Goal: Use online tool/utility: Utilize a website feature to perform a specific function

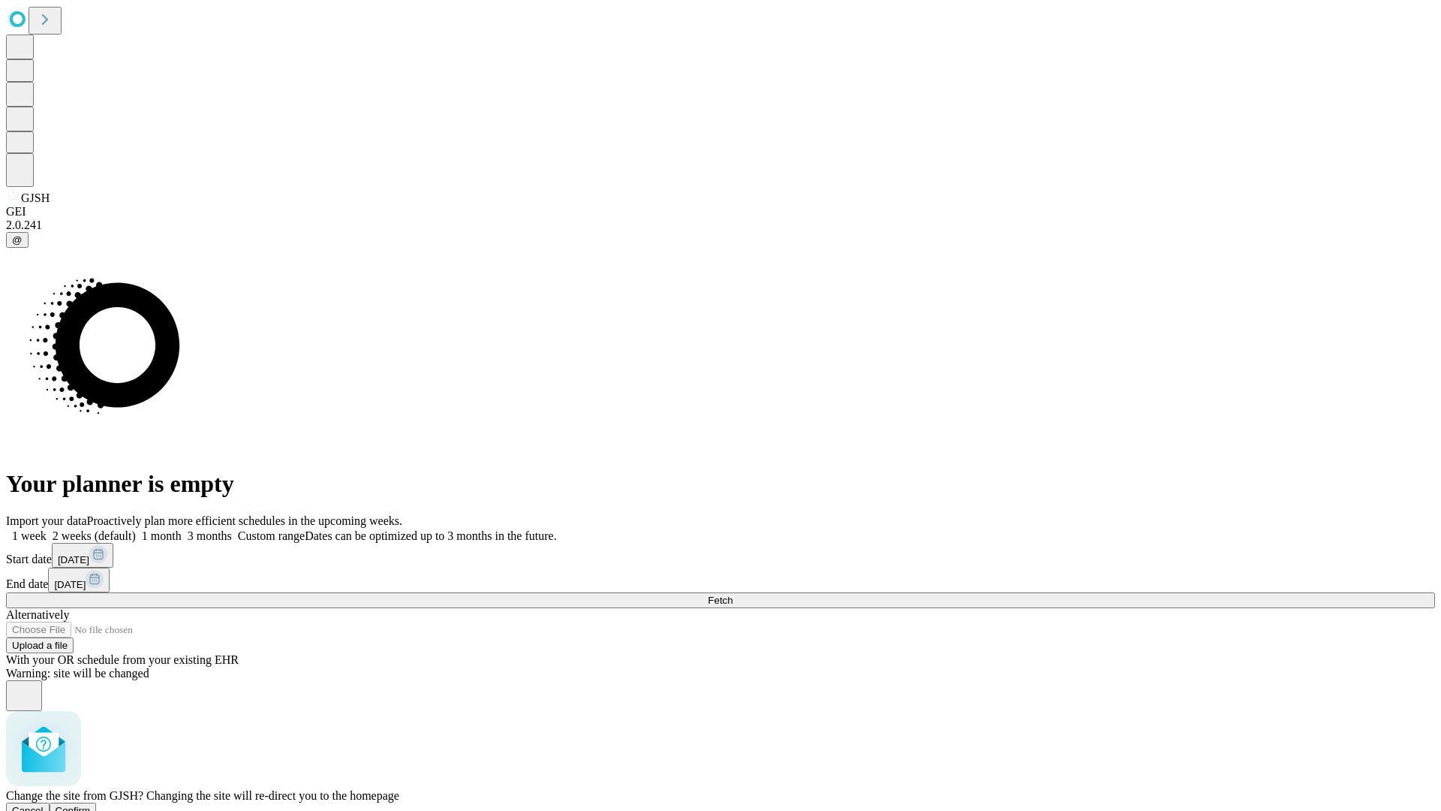
click at [91, 805] on span "Confirm" at bounding box center [73, 810] width 35 height 11
click at [136, 529] on label "2 weeks (default)" at bounding box center [91, 535] width 89 height 13
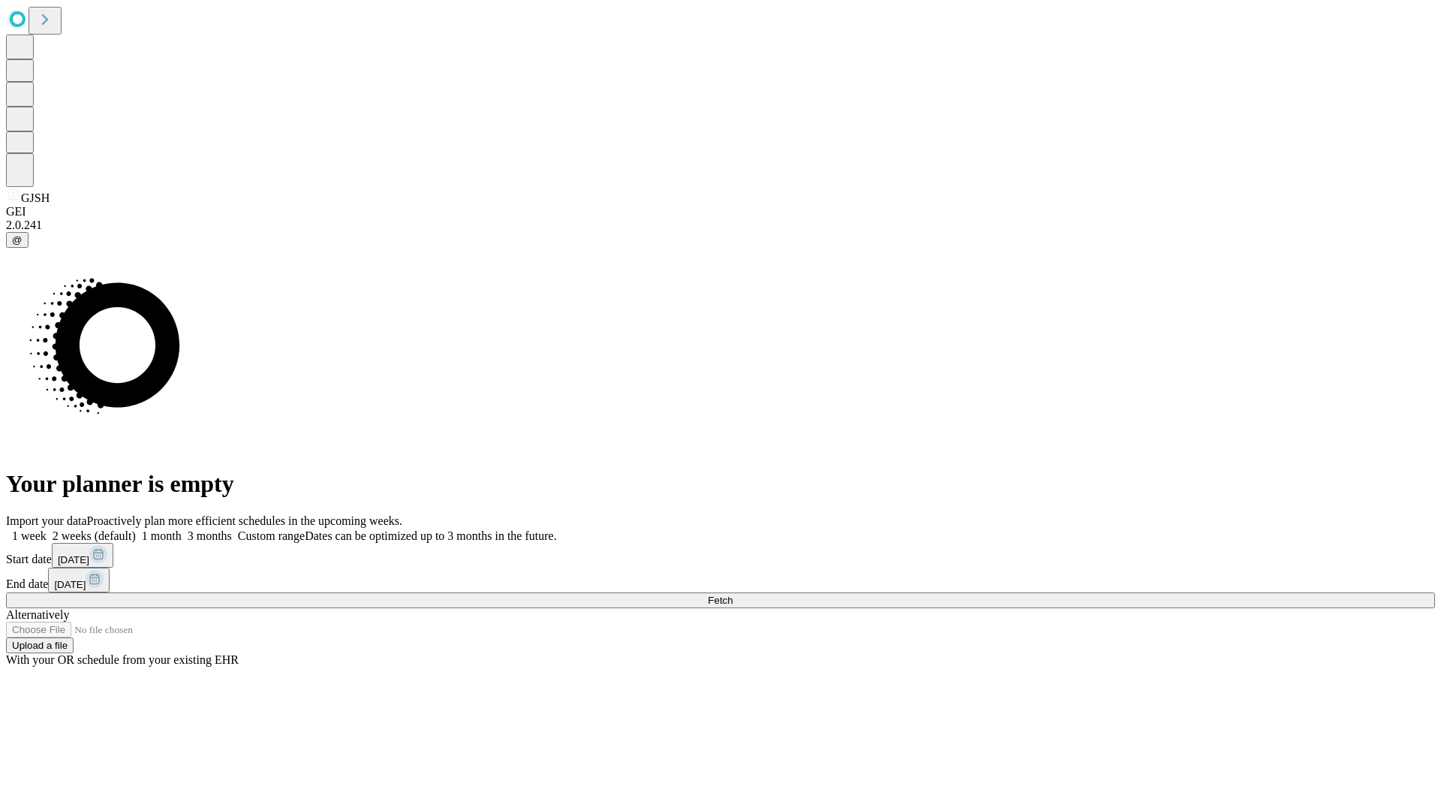
click at [733, 594] on span "Fetch" at bounding box center [720, 599] width 25 height 11
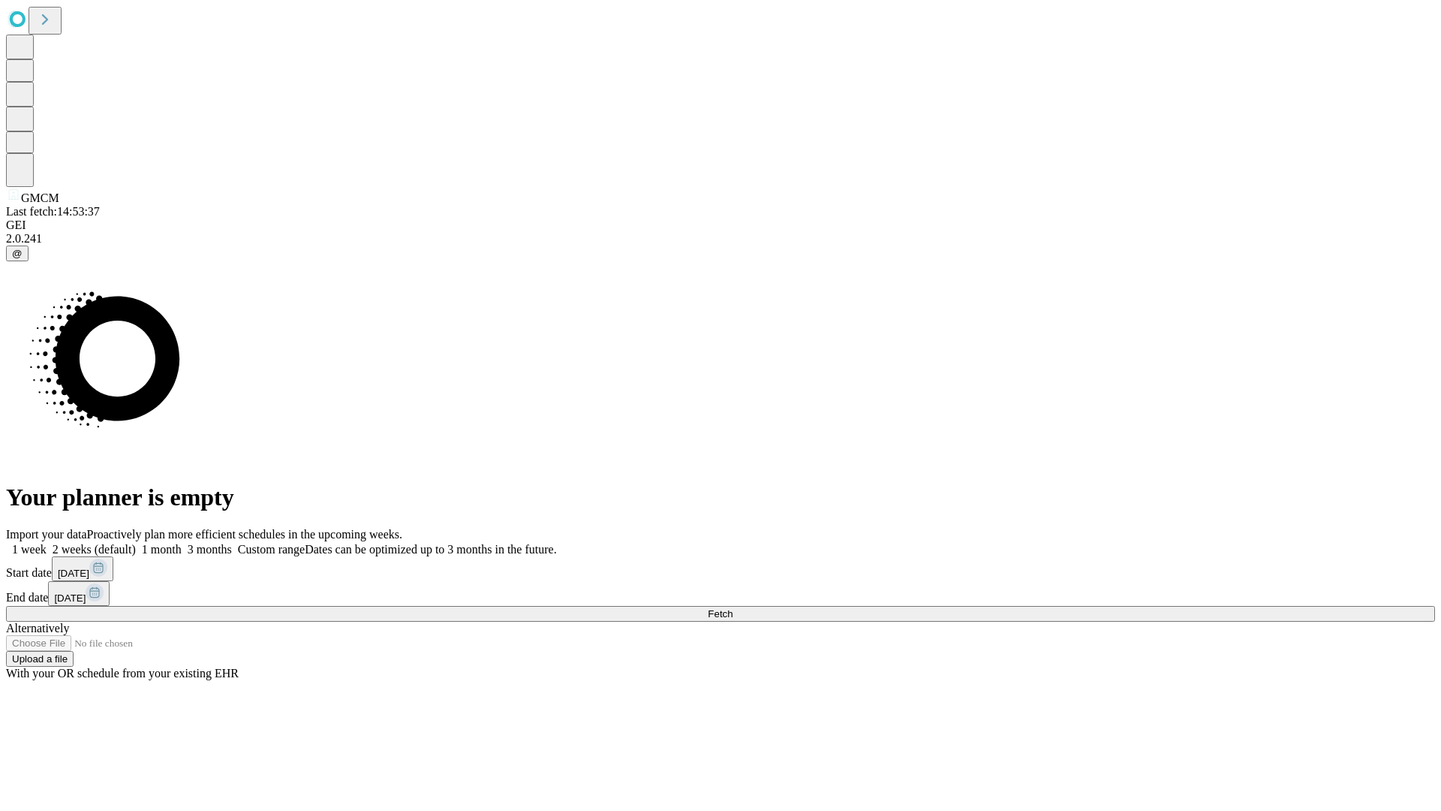
click at [136, 543] on label "2 weeks (default)" at bounding box center [91, 549] width 89 height 13
click at [733, 608] on span "Fetch" at bounding box center [720, 613] width 25 height 11
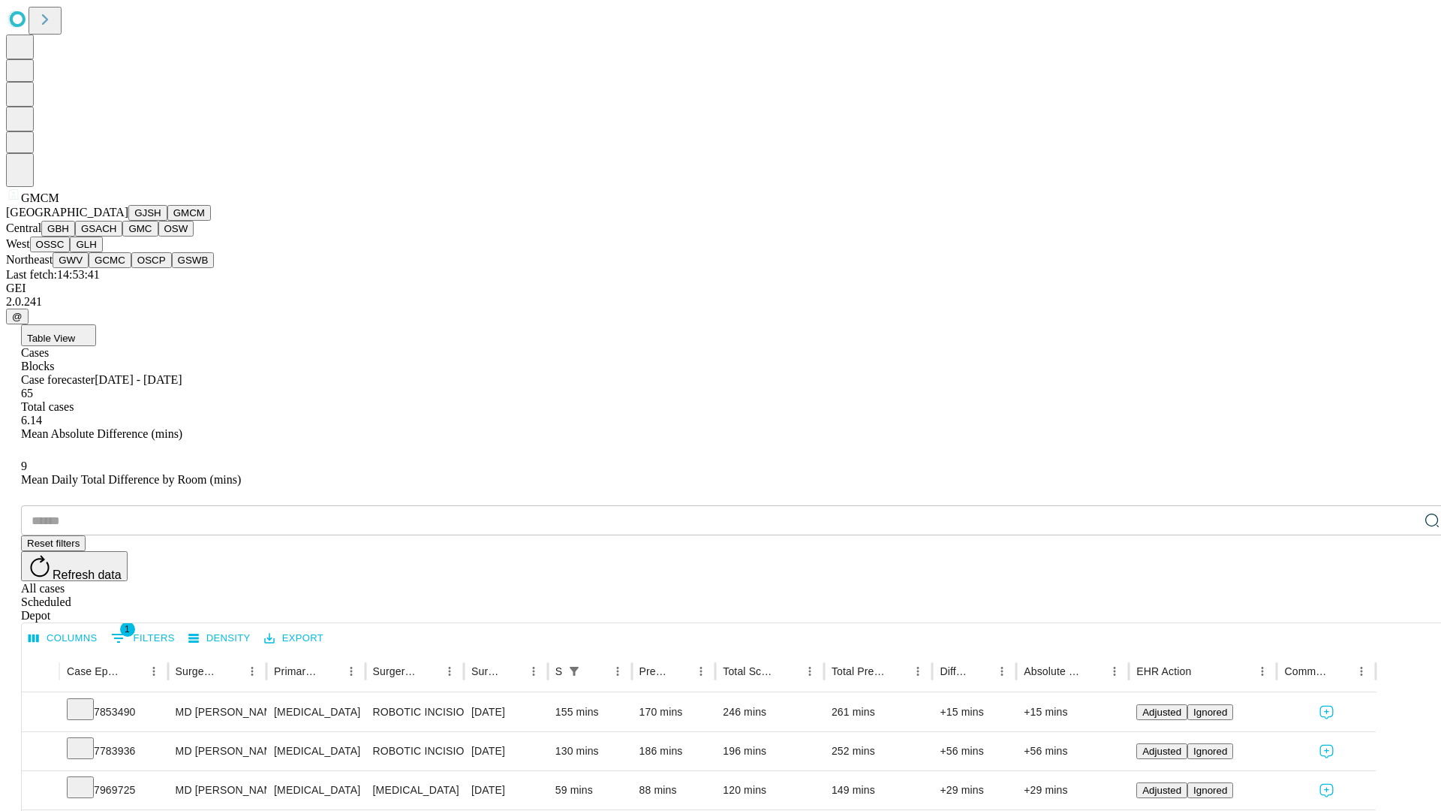
click at [75, 236] on button "GBH" at bounding box center [58, 229] width 34 height 16
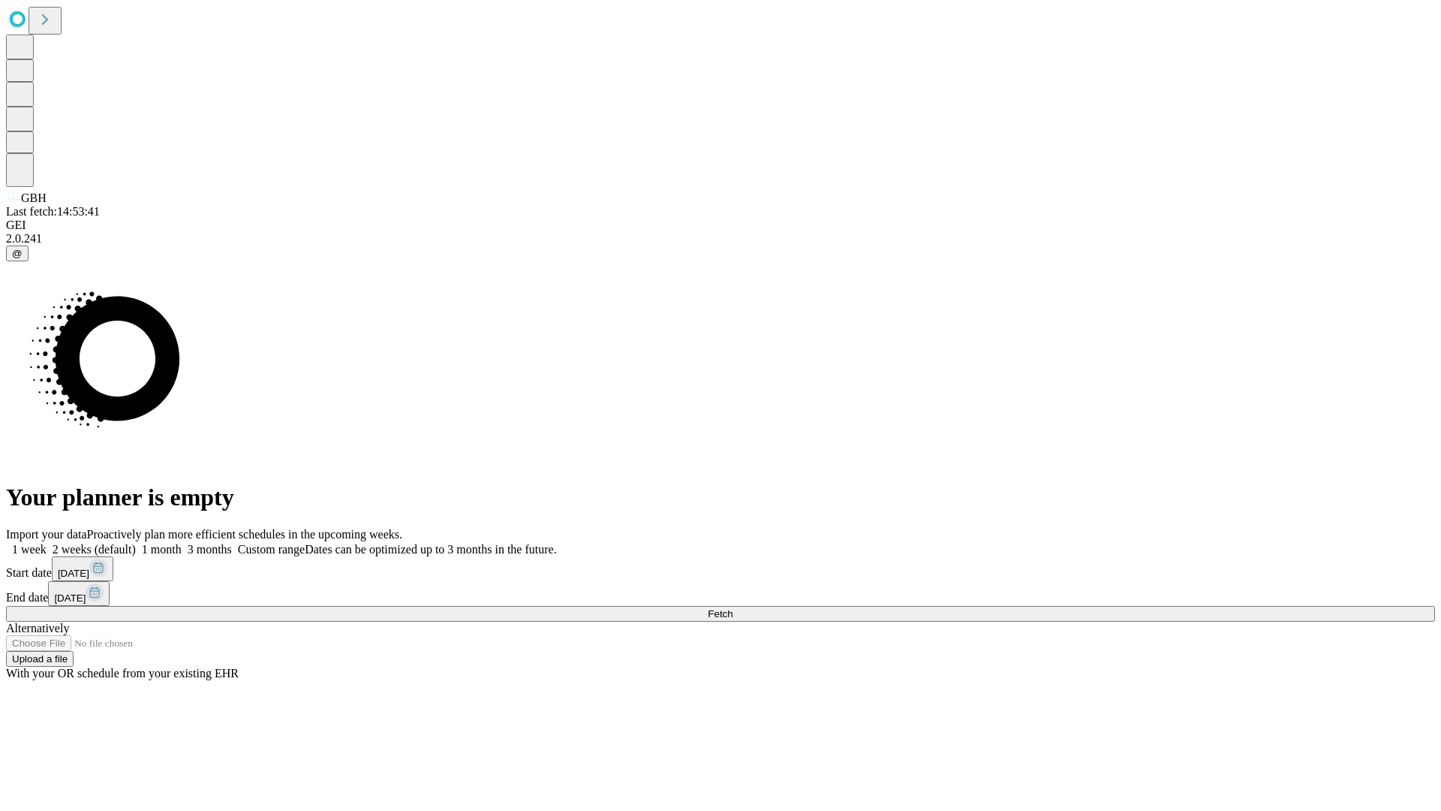
click at [136, 543] on label "2 weeks (default)" at bounding box center [91, 549] width 89 height 13
click at [733, 608] on span "Fetch" at bounding box center [720, 613] width 25 height 11
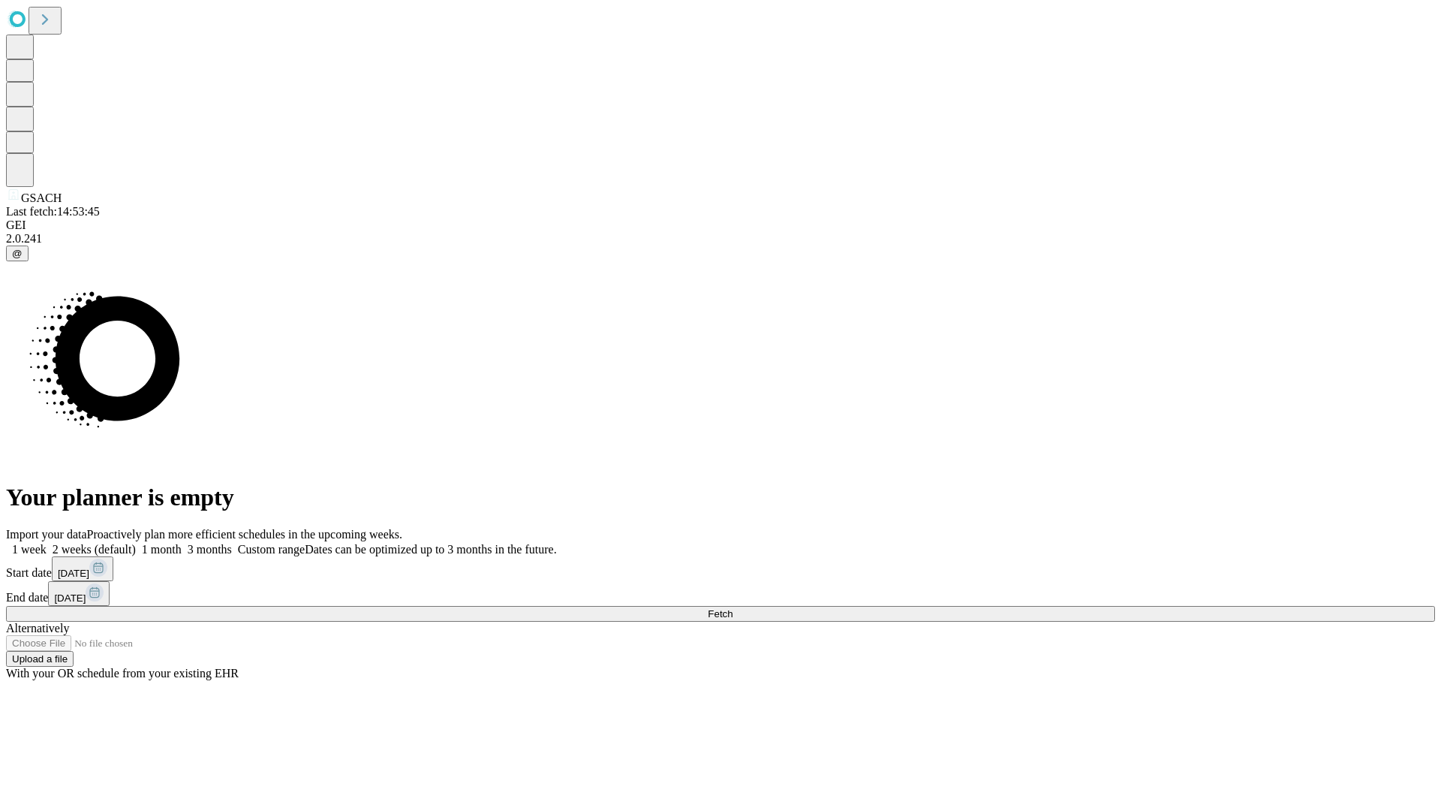
click at [136, 543] on label "2 weeks (default)" at bounding box center [91, 549] width 89 height 13
click at [733, 608] on span "Fetch" at bounding box center [720, 613] width 25 height 11
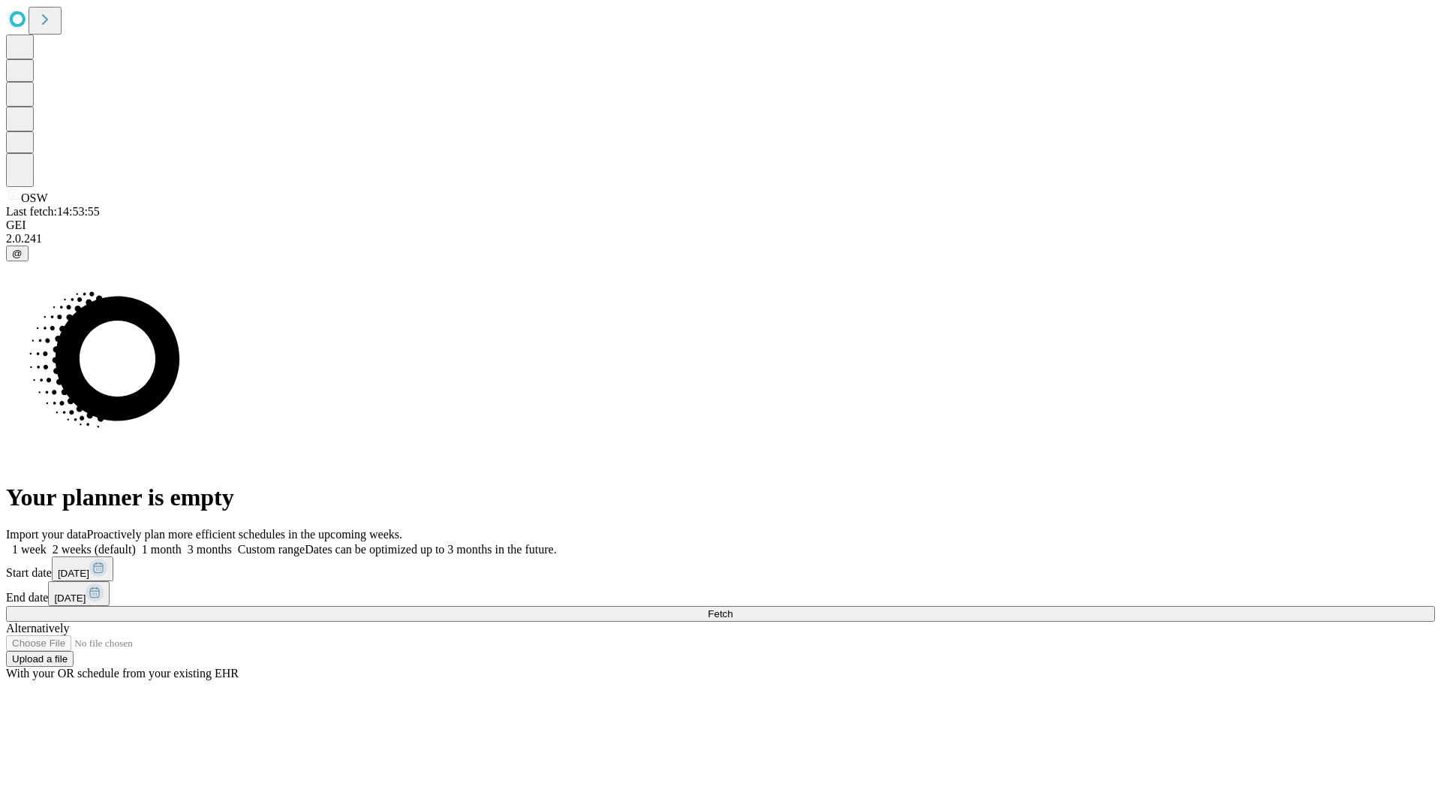
click at [136, 543] on label "2 weeks (default)" at bounding box center [91, 549] width 89 height 13
click at [733, 608] on span "Fetch" at bounding box center [720, 613] width 25 height 11
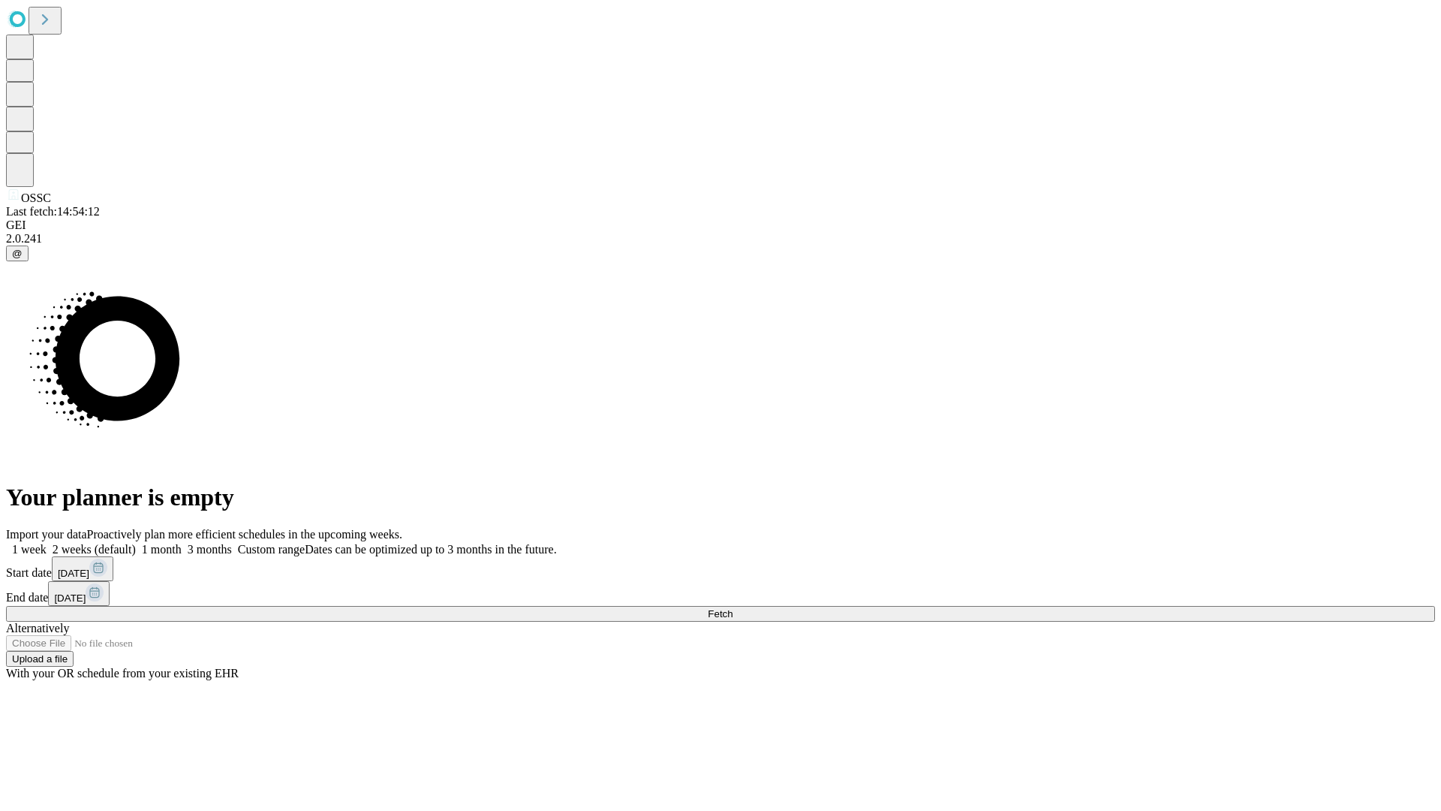
click at [136, 543] on label "2 weeks (default)" at bounding box center [91, 549] width 89 height 13
click at [733, 608] on span "Fetch" at bounding box center [720, 613] width 25 height 11
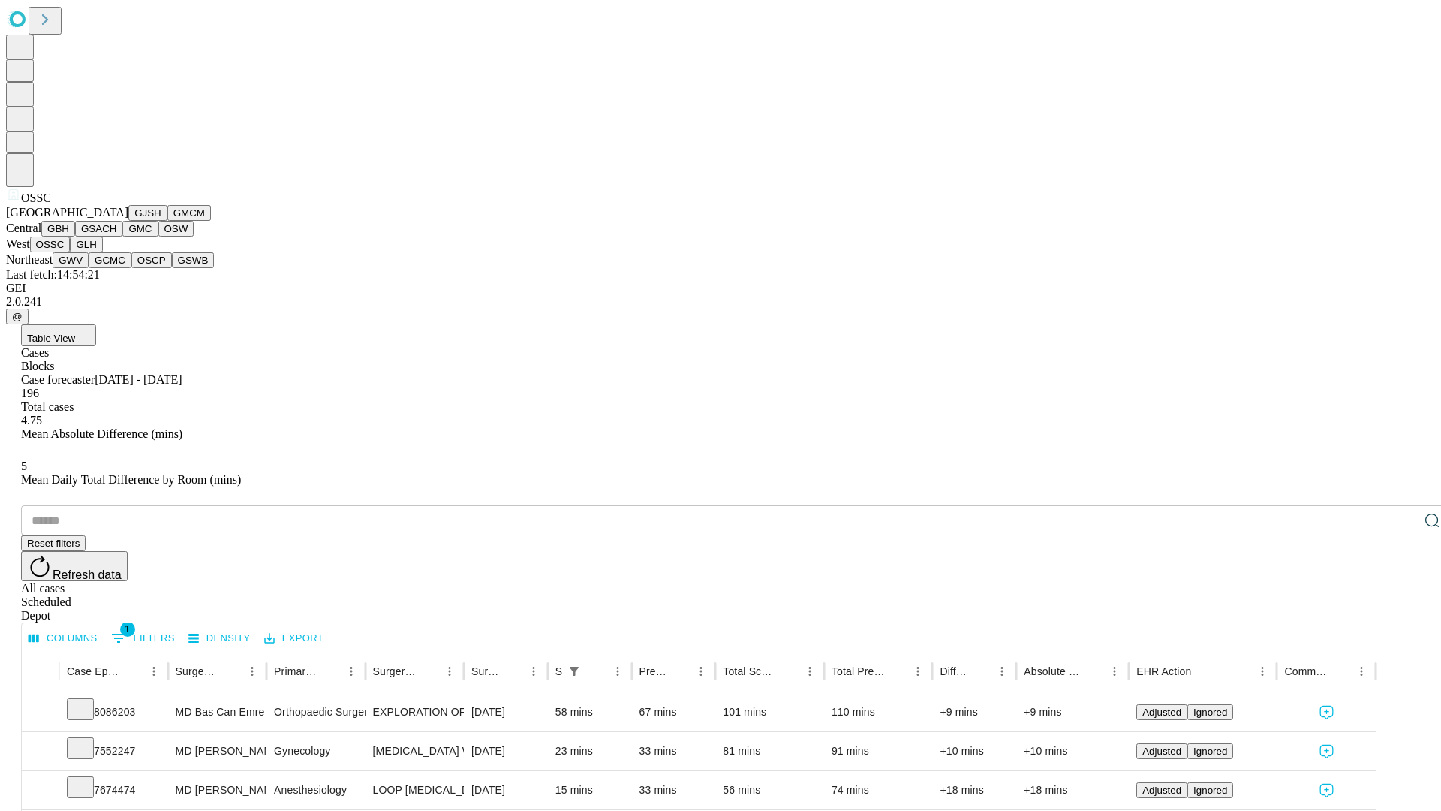
click at [102, 252] on button "GLH" at bounding box center [86, 244] width 32 height 16
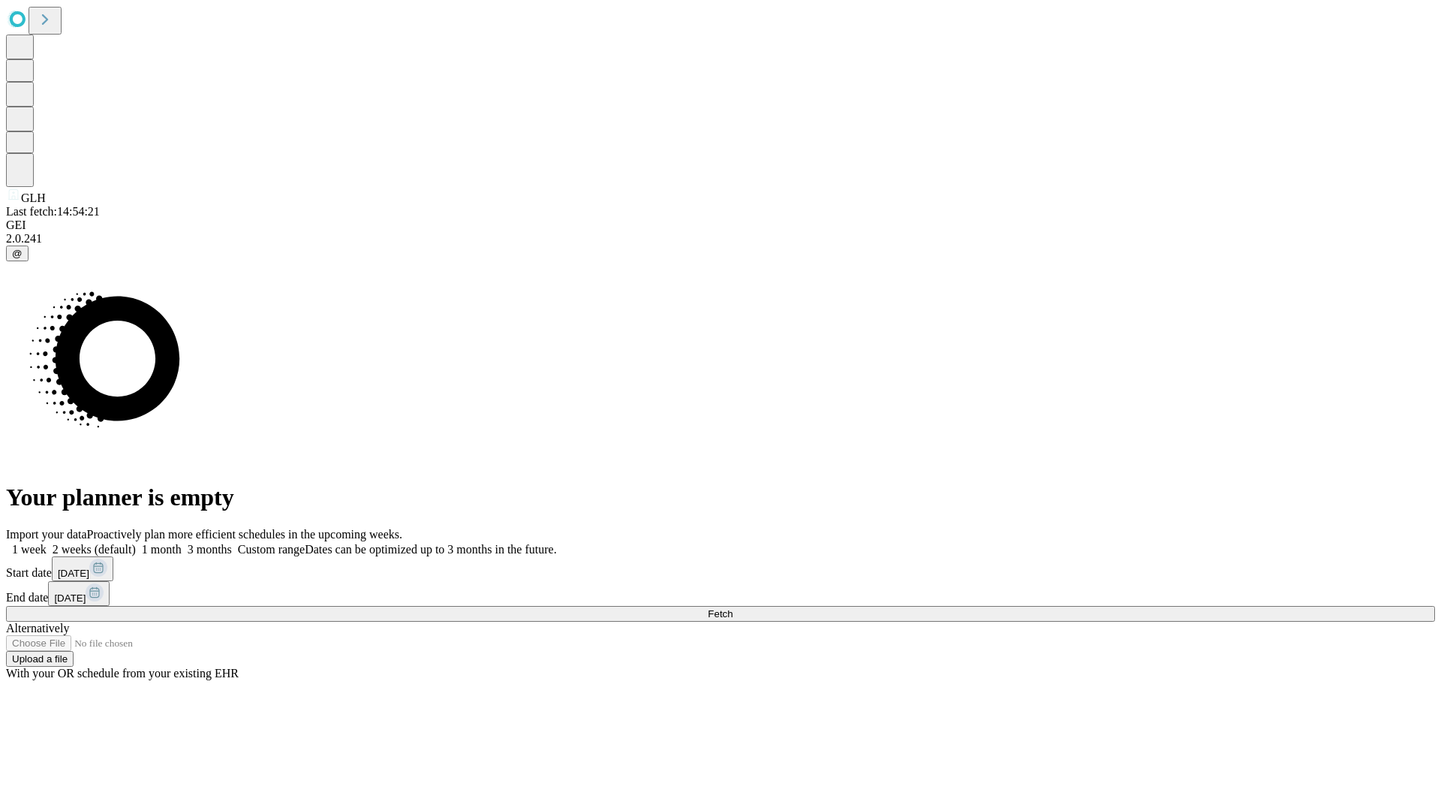
click at [136, 543] on label "2 weeks (default)" at bounding box center [91, 549] width 89 height 13
click at [733, 608] on span "Fetch" at bounding box center [720, 613] width 25 height 11
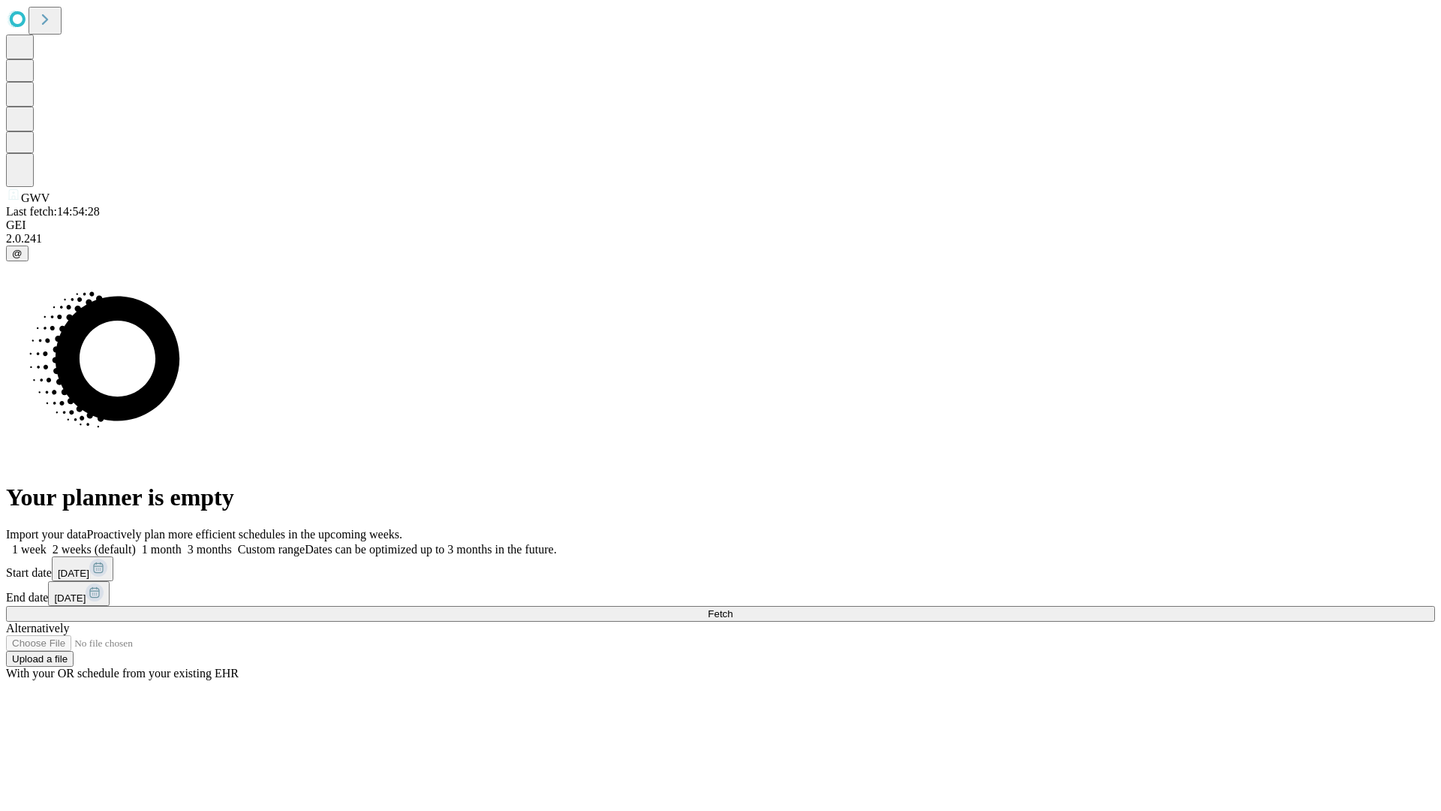
click at [136, 543] on label "2 weeks (default)" at bounding box center [91, 549] width 89 height 13
click at [733, 608] on span "Fetch" at bounding box center [720, 613] width 25 height 11
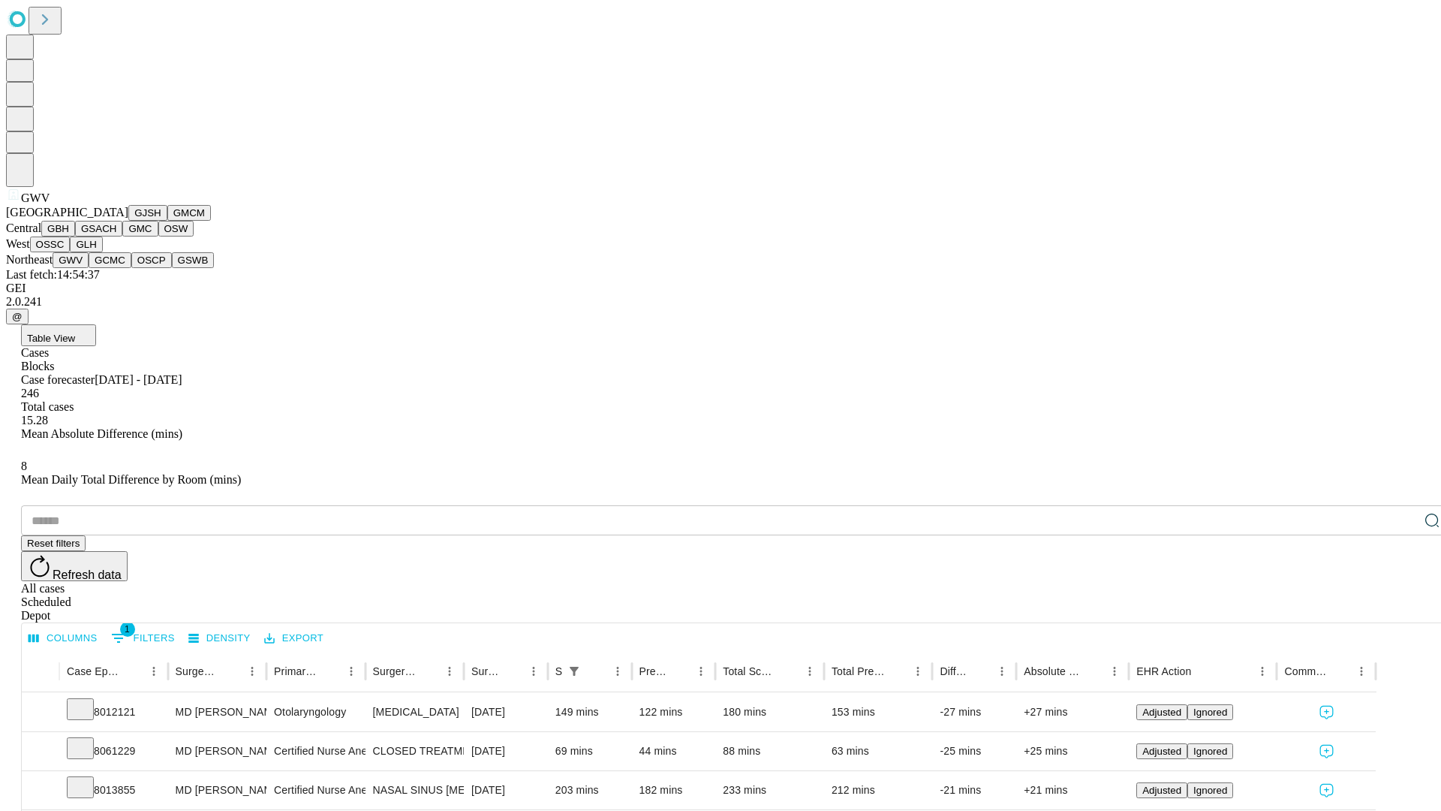
click at [116, 268] on button "GCMC" at bounding box center [110, 260] width 43 height 16
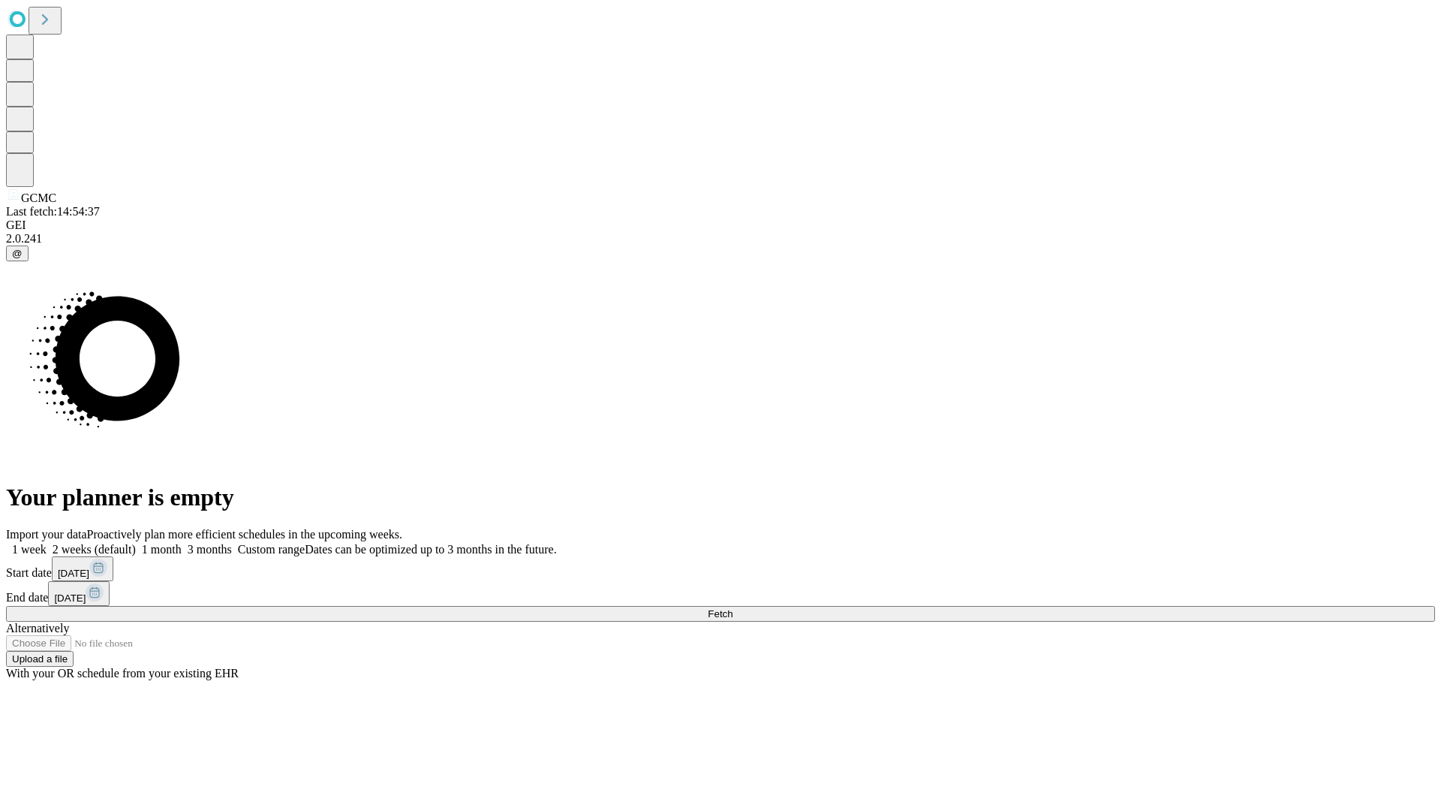
click at [136, 543] on label "2 weeks (default)" at bounding box center [91, 549] width 89 height 13
click at [733, 608] on span "Fetch" at bounding box center [720, 613] width 25 height 11
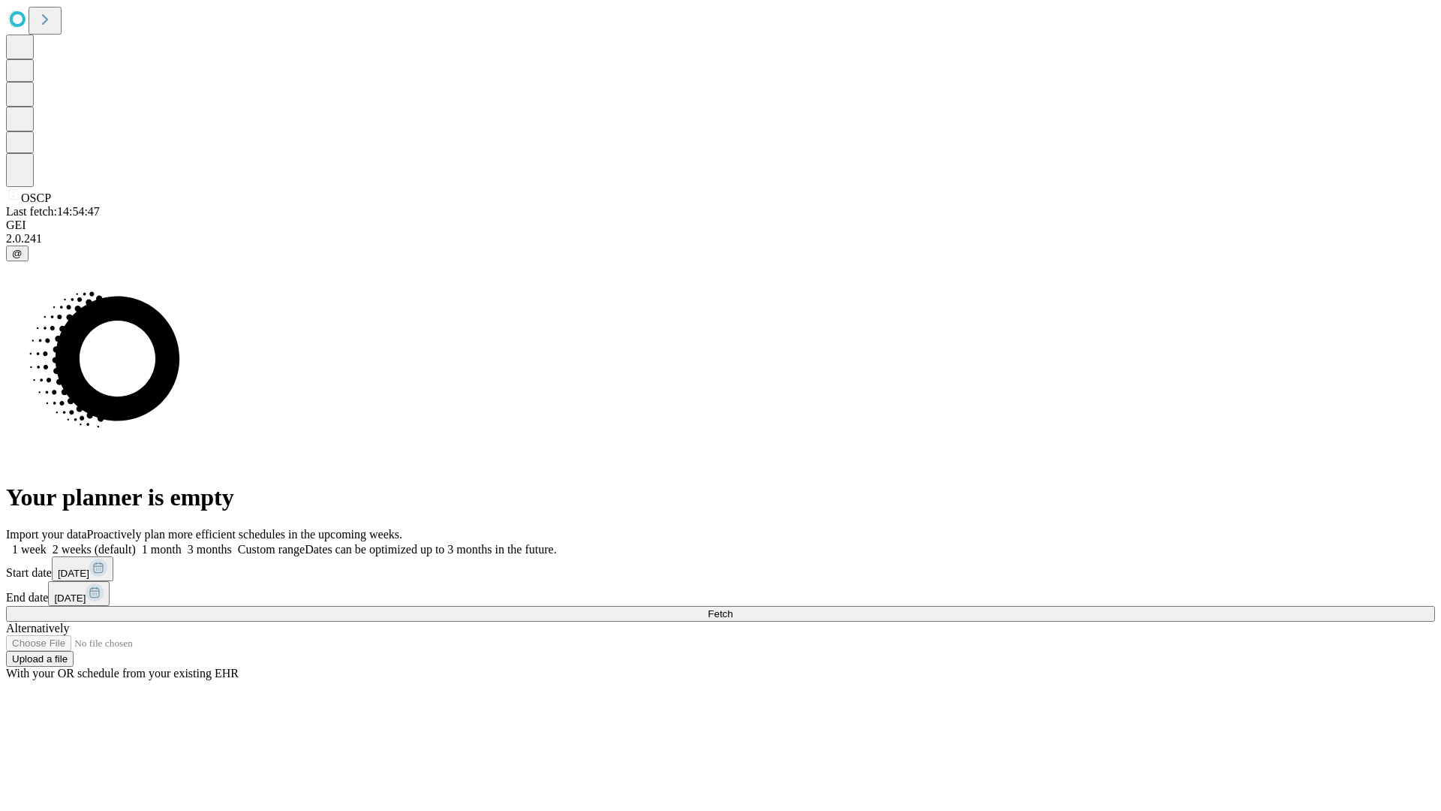
click at [136, 543] on label "2 weeks (default)" at bounding box center [91, 549] width 89 height 13
click at [733, 608] on span "Fetch" at bounding box center [720, 613] width 25 height 11
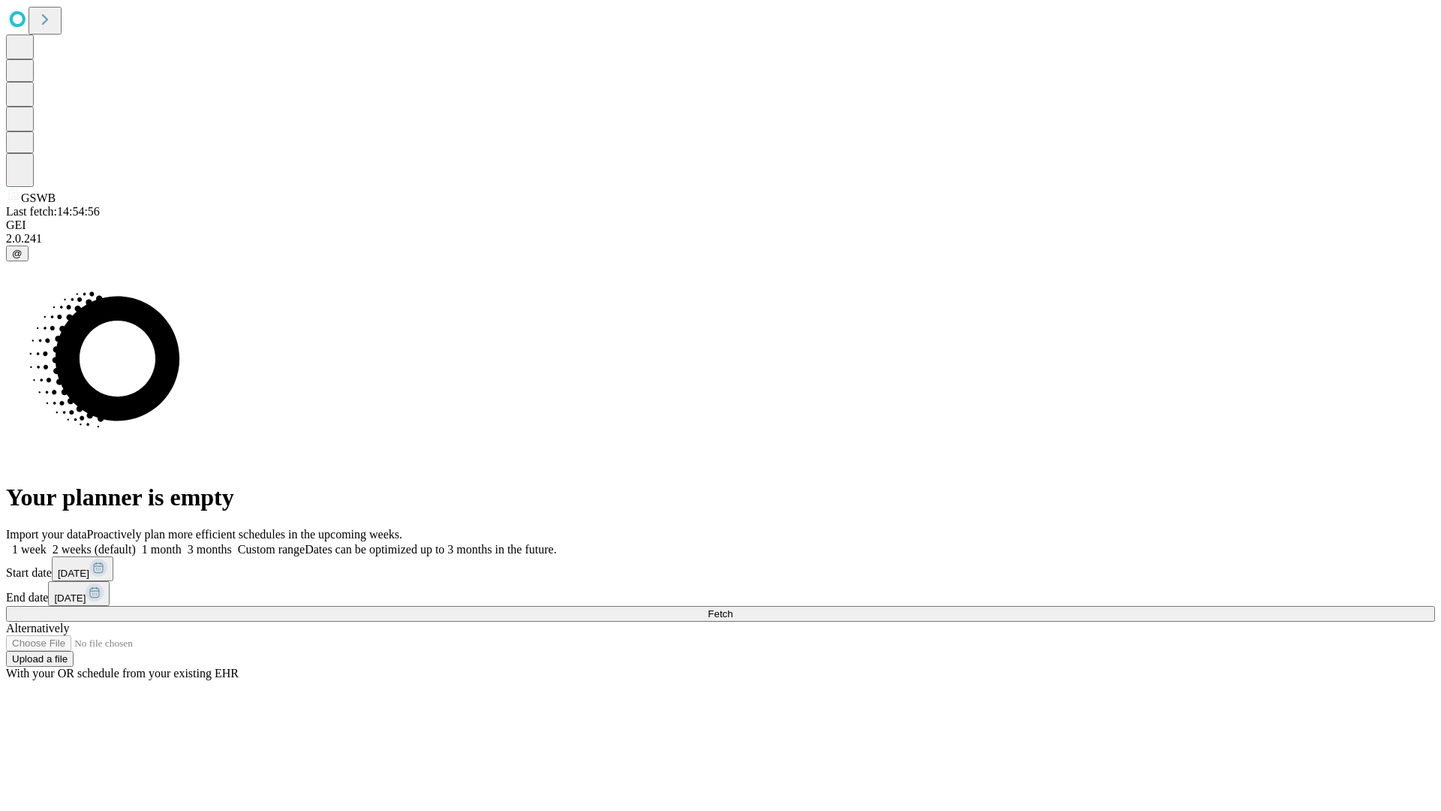
click at [136, 543] on label "2 weeks (default)" at bounding box center [91, 549] width 89 height 13
click at [733, 608] on span "Fetch" at bounding box center [720, 613] width 25 height 11
